Goal: Entertainment & Leisure: Consume media (video, audio)

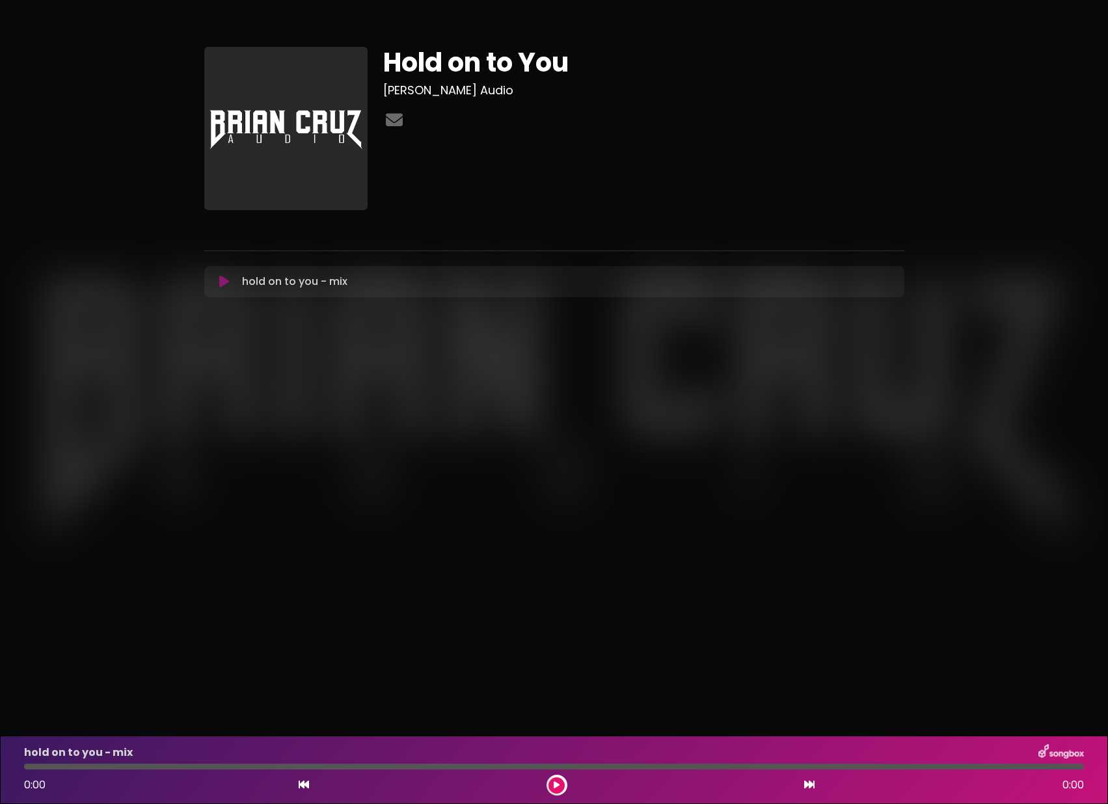
click at [224, 284] on icon at bounding box center [224, 281] width 10 height 13
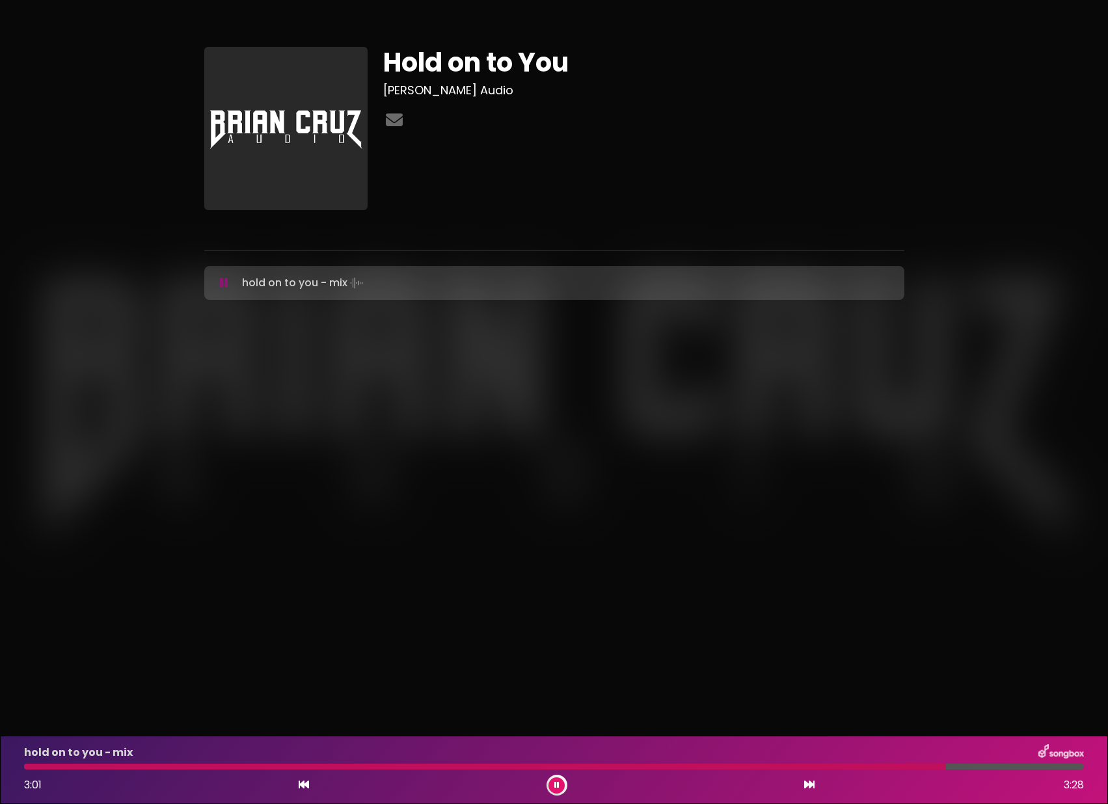
click at [1000, 40] on div "Hold on to You [PERSON_NAME] Audio" at bounding box center [554, 169] width 1108 height 306
click at [265, 766] on div at bounding box center [539, 767] width 1031 height 6
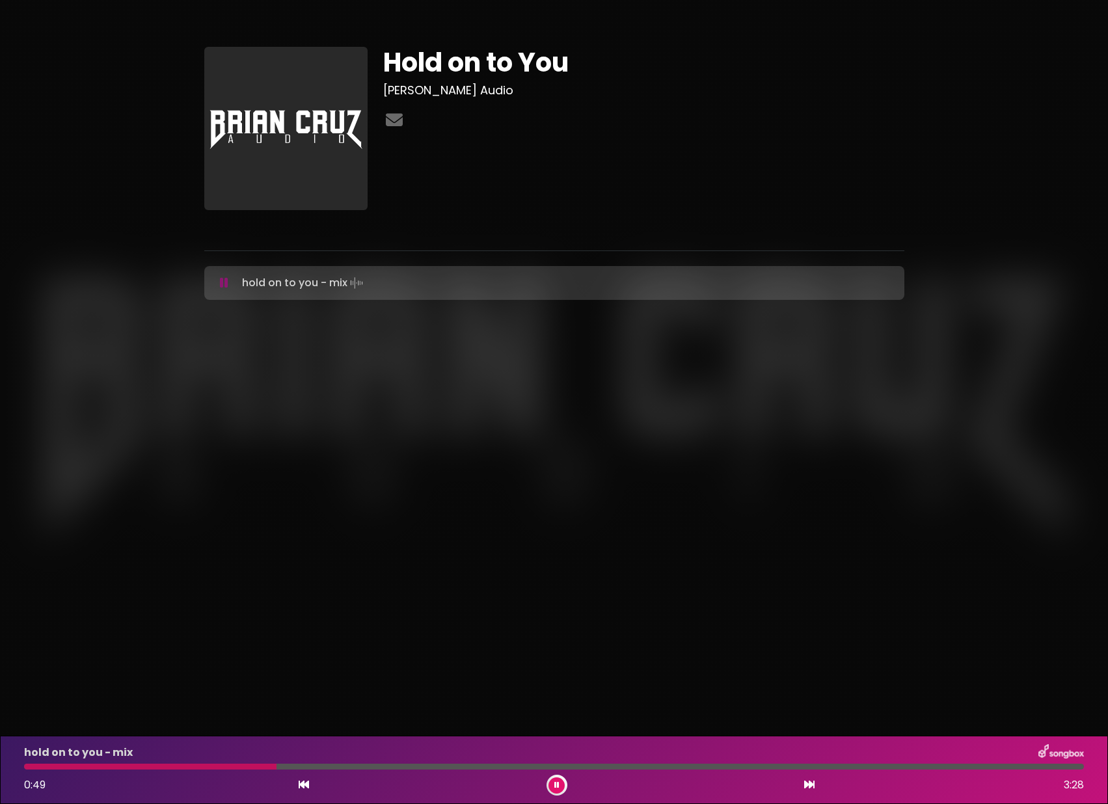
click at [21, 768] on div at bounding box center [553, 767] width 1075 height 6
click at [33, 767] on div at bounding box center [151, 767] width 255 height 6
drag, startPoint x: 30, startPoint y: 766, endPoint x: 22, endPoint y: 764, distance: 8.0
click at [22, 764] on div at bounding box center [553, 767] width 1075 height 6
click at [387, 769] on div "hold on to you - mix 1:32 3:28" at bounding box center [553, 769] width 1075 height 51
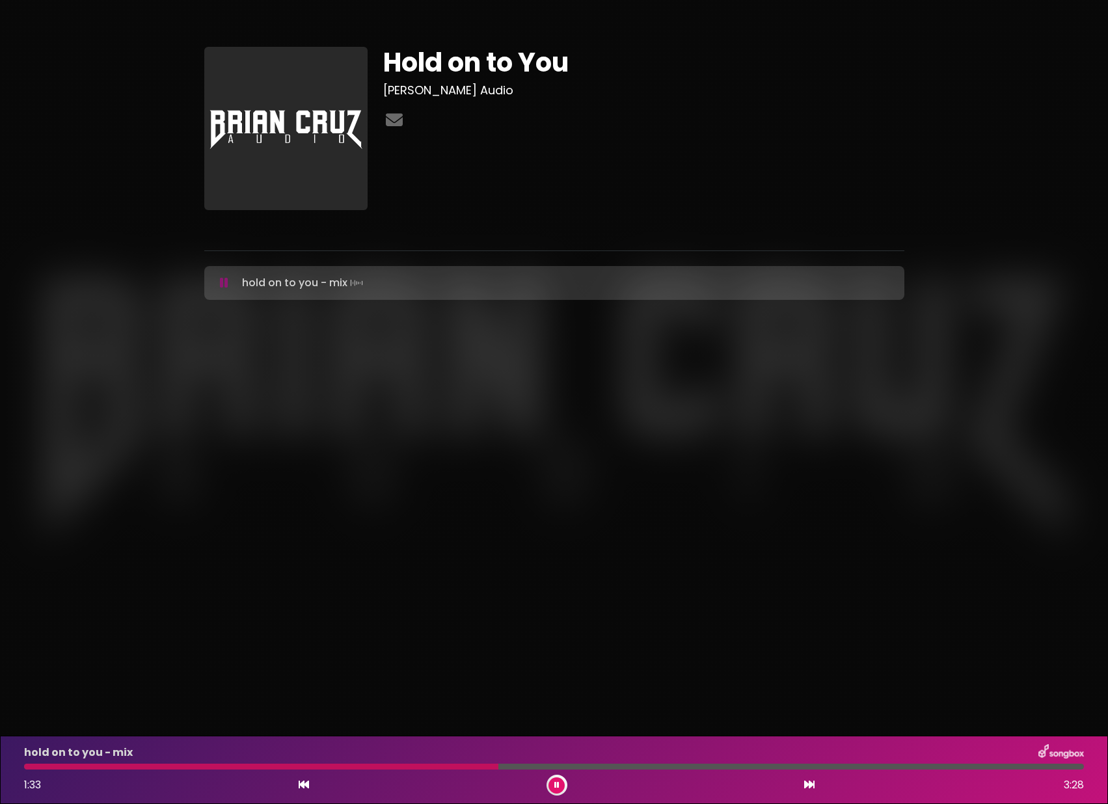
click at [394, 768] on div at bounding box center [261, 767] width 474 height 6
click at [427, 765] on div at bounding box center [256, 767] width 464 height 6
click at [561, 780] on button at bounding box center [556, 785] width 16 height 16
